Goal: Task Accomplishment & Management: Use online tool/utility

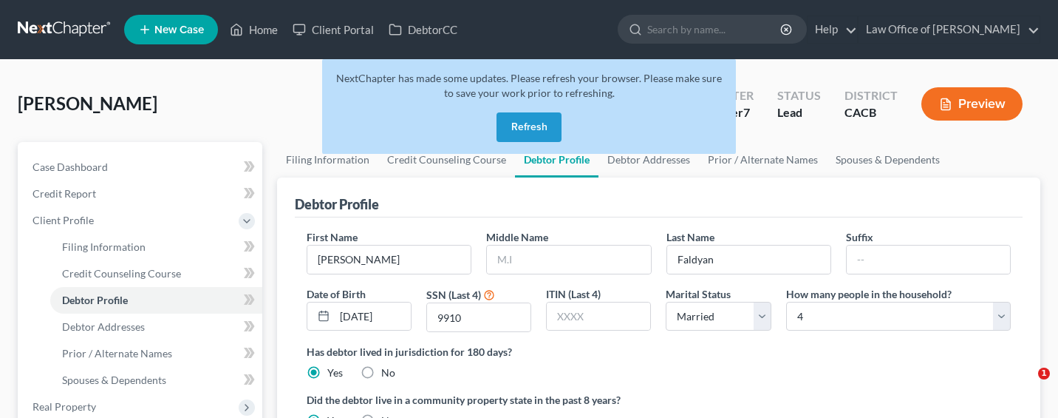
select select "1"
select select "3"
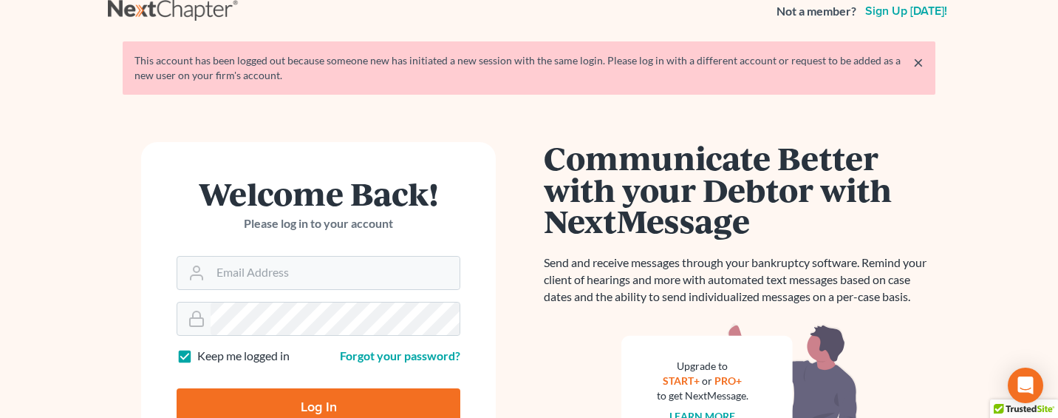
scroll to position [27, 0]
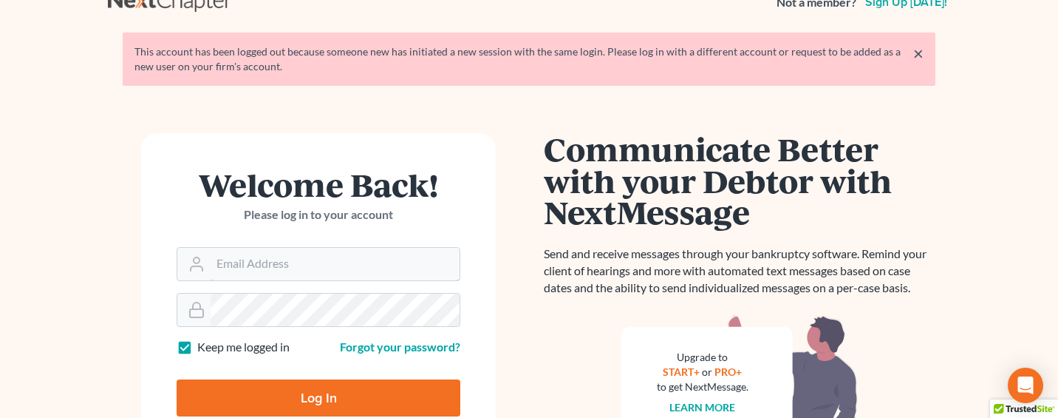
type input "[EMAIL_ADDRESS][DOMAIN_NAME]"
click at [306, 397] on input "Log In" at bounding box center [319, 397] width 284 height 37
type input "Thinking..."
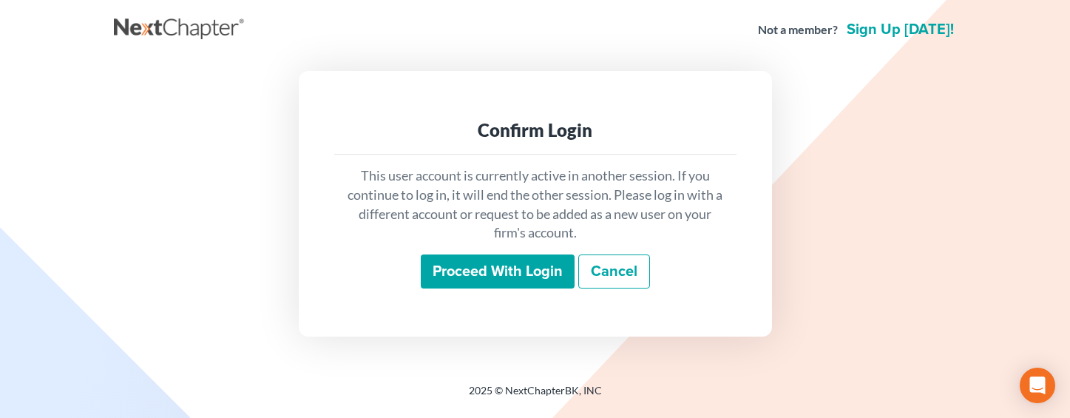
click at [450, 273] on input "Proceed with login" at bounding box center [498, 271] width 154 height 34
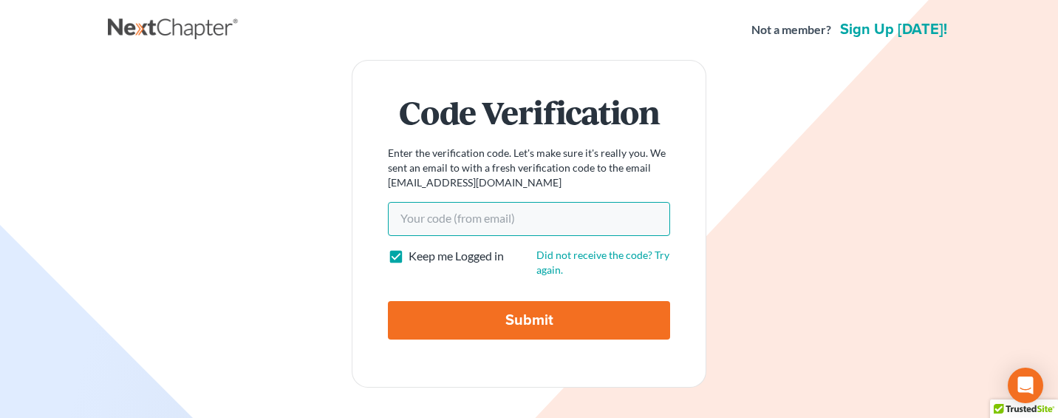
click at [484, 217] on input "Your code(from email)" at bounding box center [529, 219] width 282 height 34
paste input "7360c5"
type input "7360c5"
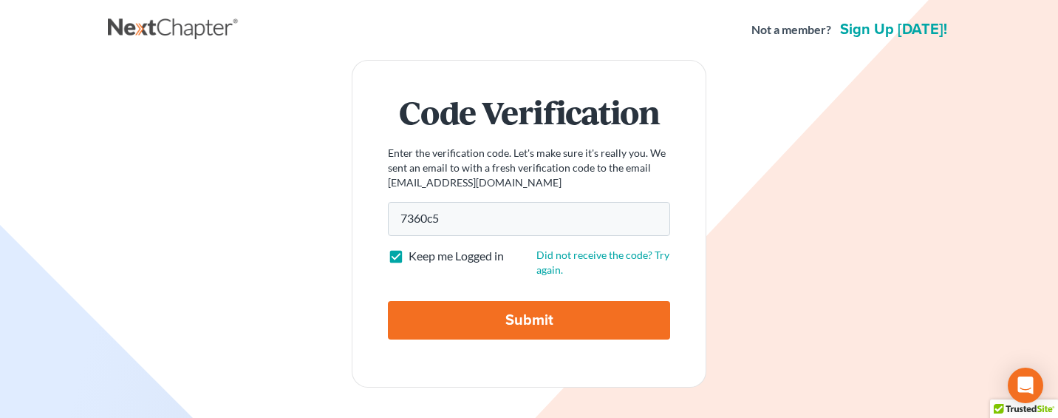
click at [492, 322] on input "Submit" at bounding box center [529, 320] width 282 height 38
type input "Thinking..."
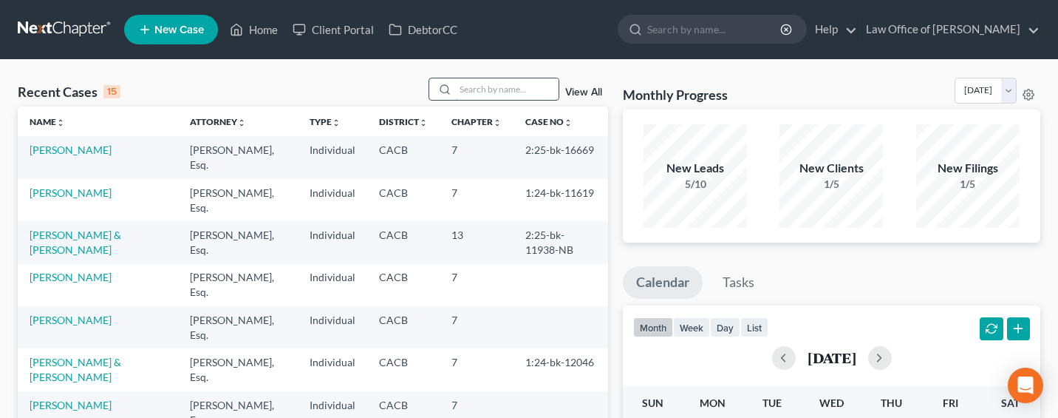
click at [498, 88] on input "search" at bounding box center [506, 88] width 103 height 21
type input "j"
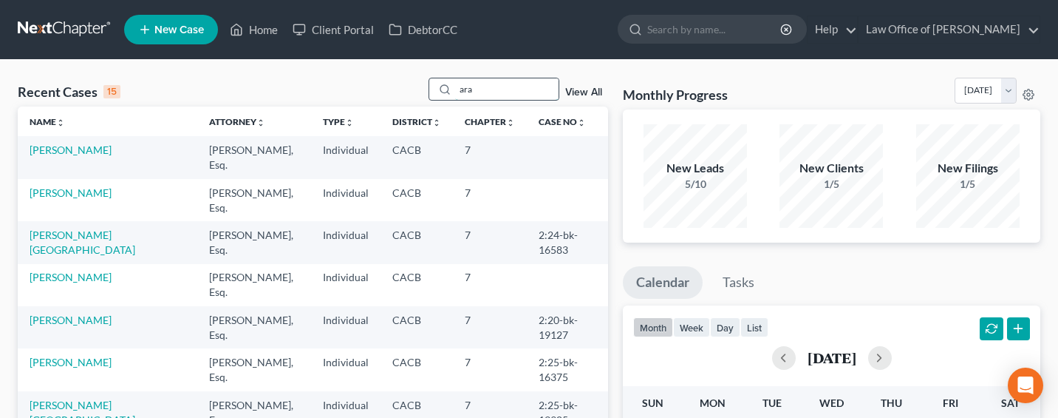
drag, startPoint x: 505, startPoint y: 91, endPoint x: 443, endPoint y: 83, distance: 62.6
click at [443, 83] on div "ara" at bounding box center [495, 89] width 132 height 23
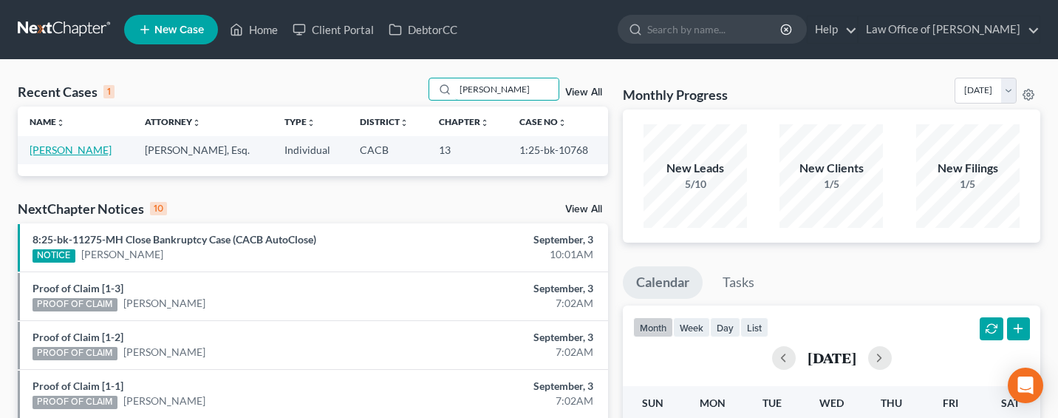
type input "[PERSON_NAME]"
click at [51, 152] on link "[PERSON_NAME]" at bounding box center [71, 149] width 82 height 13
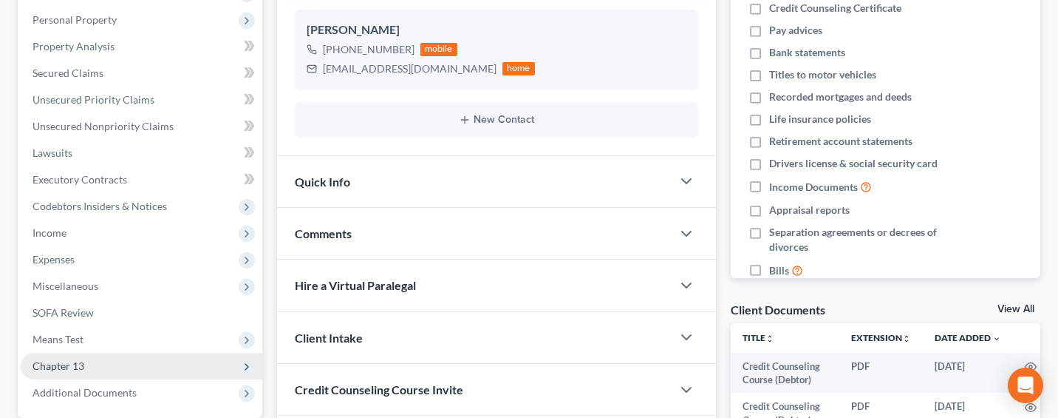
scroll to position [317, 0]
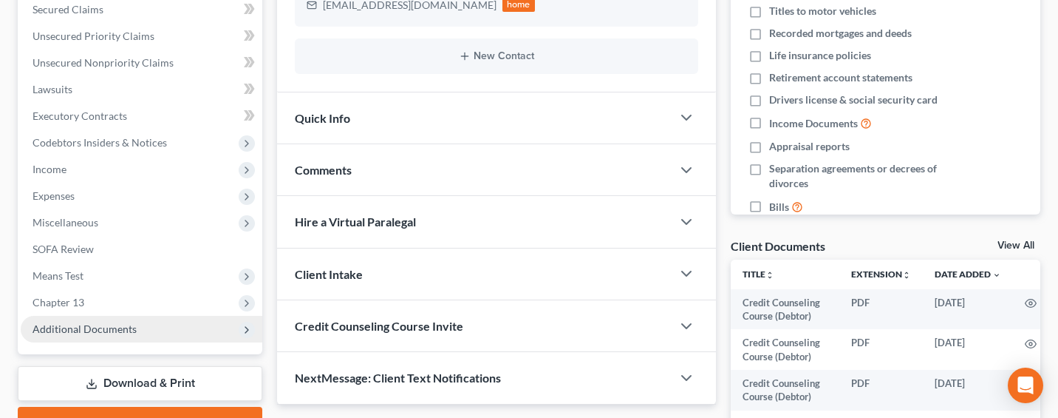
click at [80, 330] on span "Additional Documents" at bounding box center [85, 328] width 104 height 13
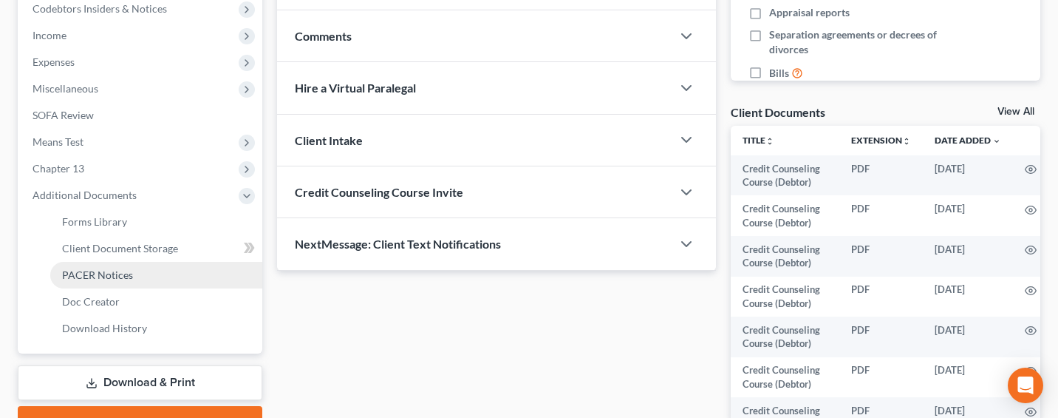
click at [98, 269] on span "PACER Notices" at bounding box center [97, 274] width 71 height 13
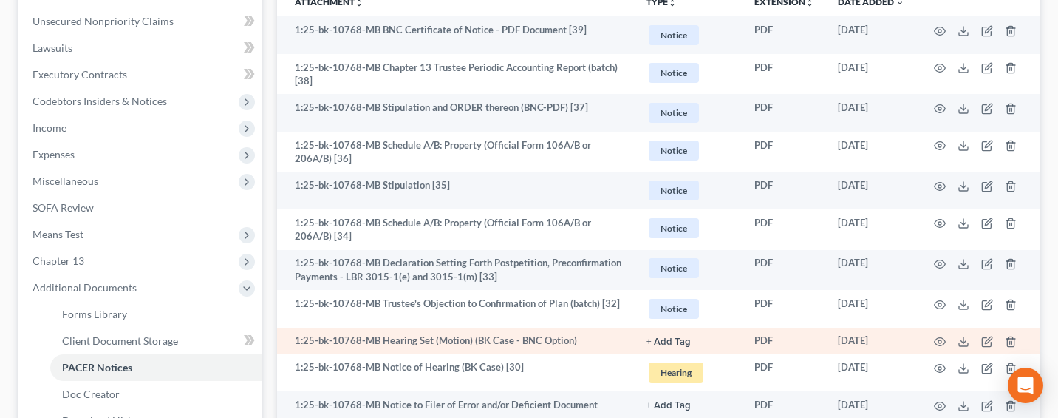
scroll to position [375, 0]
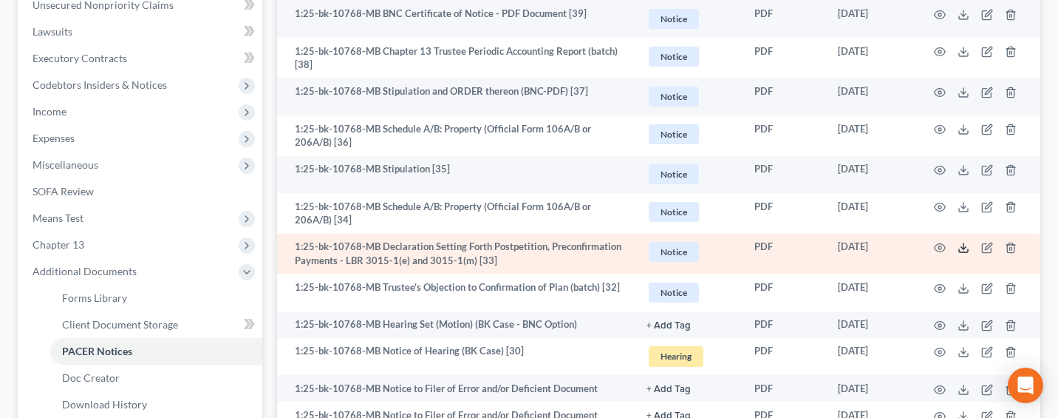
click at [968, 248] on icon at bounding box center [964, 248] width 12 height 12
